Goal: Book appointment/travel/reservation

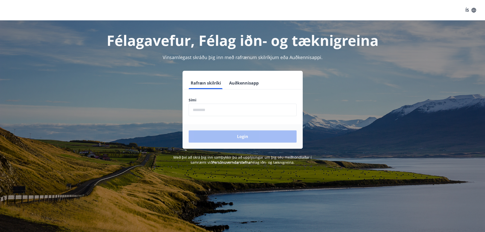
click at [228, 112] on input "phone" at bounding box center [243, 110] width 108 height 12
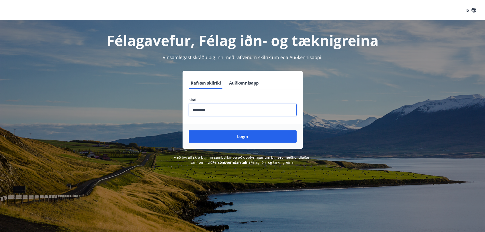
type input "********"
click at [189, 130] on button "Login" at bounding box center [243, 136] width 108 height 12
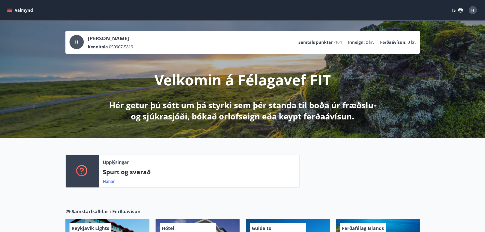
click at [11, 9] on icon "menu" at bounding box center [9, 10] width 5 height 5
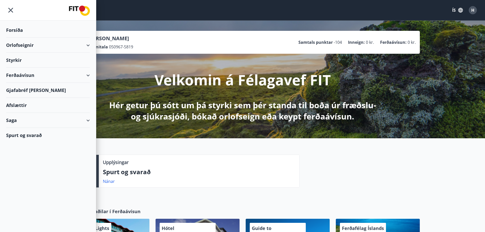
click at [82, 47] on div "Orlofseignir" at bounding box center [48, 45] width 84 height 15
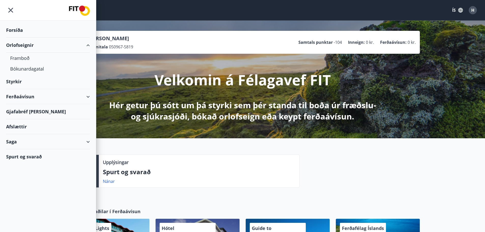
click at [82, 47] on div "Orlofseignir" at bounding box center [48, 45] width 84 height 15
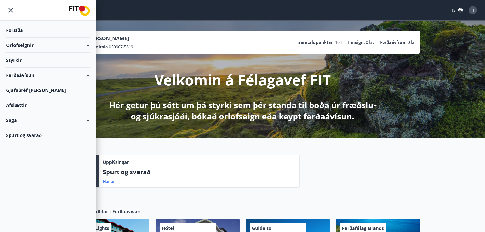
click at [80, 43] on div "Orlofseignir" at bounding box center [48, 45] width 84 height 15
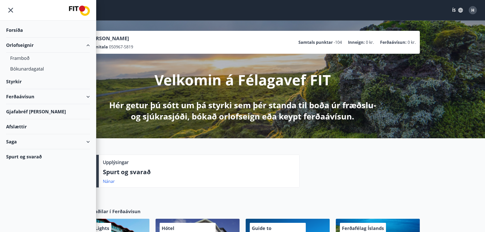
click at [80, 43] on div "Orlofseignir" at bounding box center [48, 45] width 84 height 15
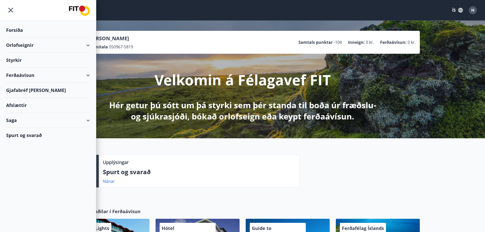
click at [56, 75] on div "Ferðaávísun" at bounding box center [48, 75] width 84 height 15
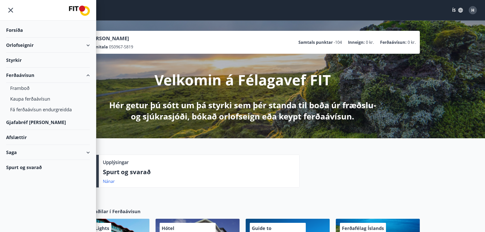
click at [56, 75] on div "Ferðaávísun" at bounding box center [48, 75] width 84 height 15
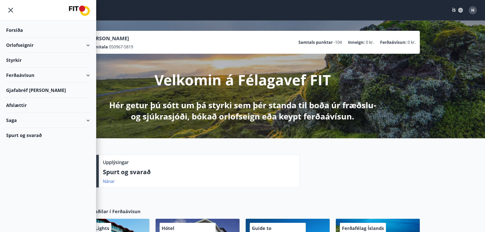
click at [34, 46] on div "Orlofseignir" at bounding box center [48, 45] width 84 height 15
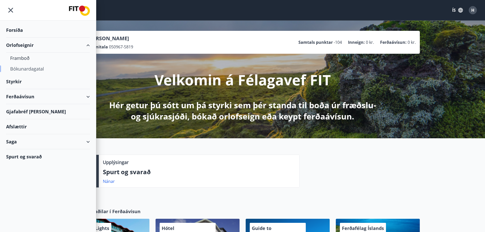
click at [28, 68] on div "Bókunardagatal" at bounding box center [48, 68] width 76 height 11
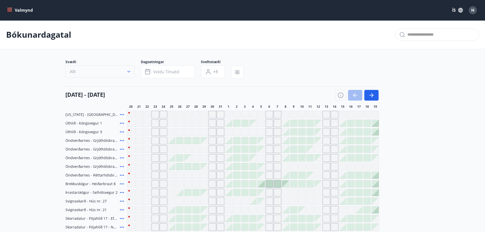
click at [109, 72] on button "Allt" at bounding box center [99, 71] width 69 height 12
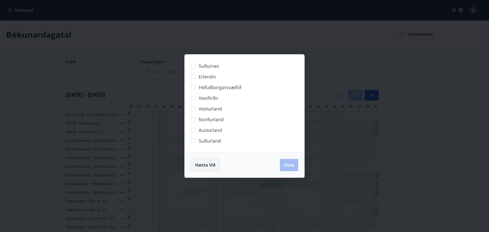
click at [216, 162] on button "Hætta við" at bounding box center [205, 165] width 29 height 13
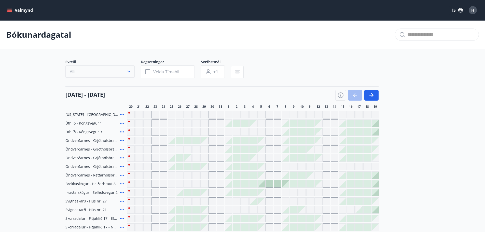
click at [124, 71] on button "Allt" at bounding box center [99, 71] width 69 height 12
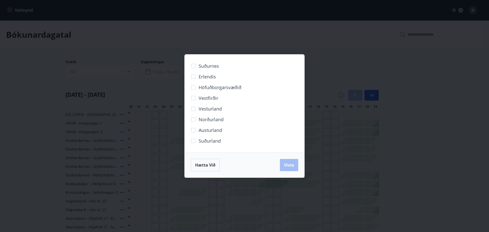
click at [206, 74] on span "Erlendis" at bounding box center [207, 76] width 17 height 7
click at [284, 164] on span "Vista" at bounding box center [289, 165] width 10 height 6
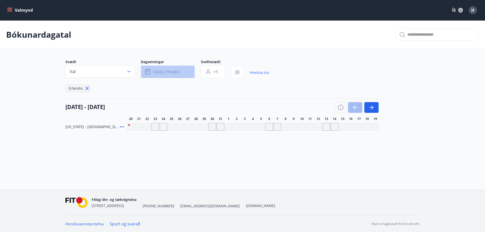
click at [187, 71] on button "Veldu tímabil" at bounding box center [168, 71] width 54 height 13
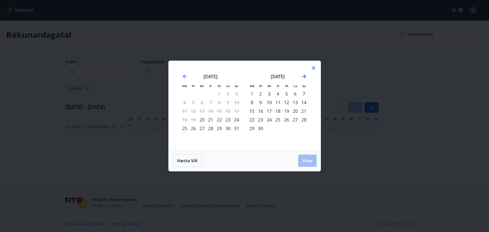
click at [304, 78] on icon "Move forward to switch to the next month." at bounding box center [304, 76] width 6 height 6
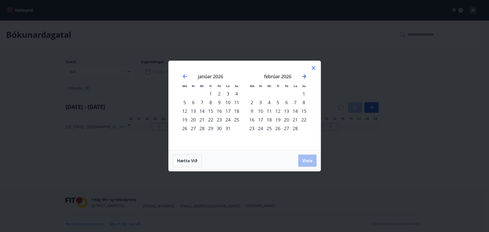
click at [305, 75] on icon "Move forward to switch to the next month." at bounding box center [304, 76] width 6 height 6
click at [305, 96] on div "1" at bounding box center [304, 93] width 9 height 9
click at [312, 158] on span "Vista" at bounding box center [307, 161] width 10 height 6
